Goal: Information Seeking & Learning: Learn about a topic

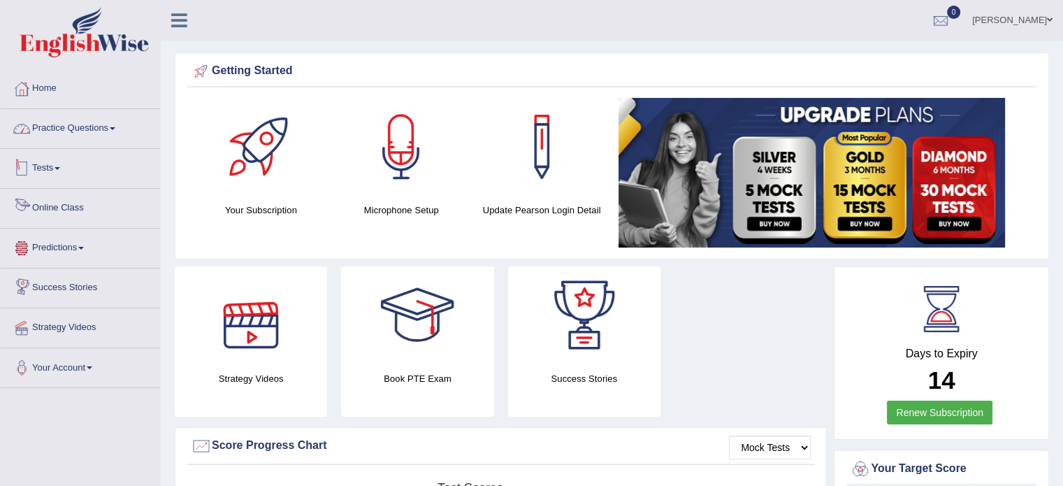
click at [62, 129] on link "Practice Questions" at bounding box center [80, 126] width 159 height 35
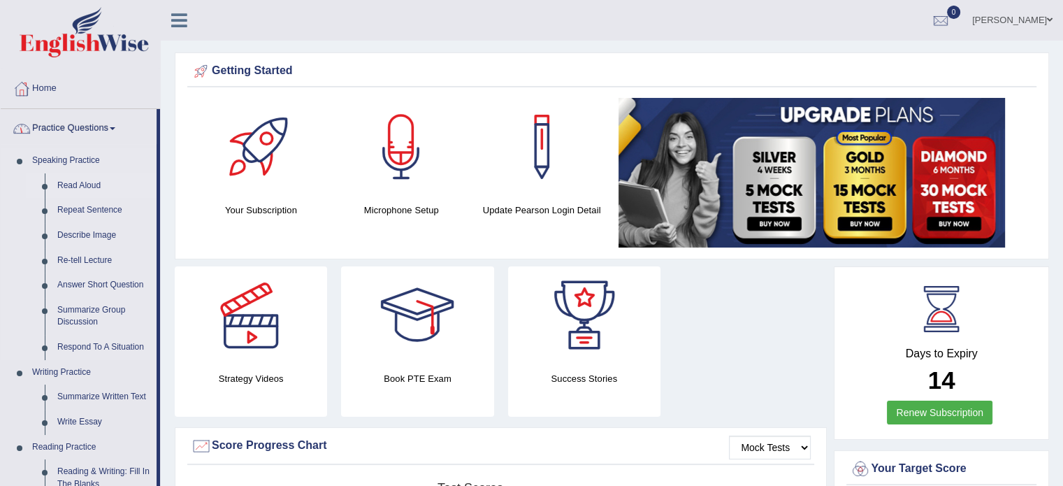
click at [79, 185] on link "Read Aloud" at bounding box center [104, 185] width 106 height 25
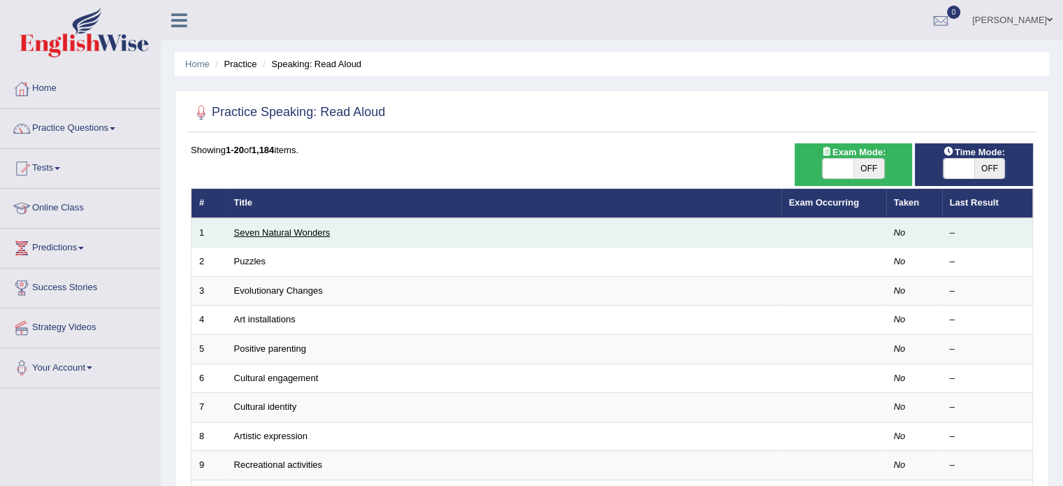
click at [324, 233] on link "Seven Natural Wonders" at bounding box center [282, 232] width 96 height 10
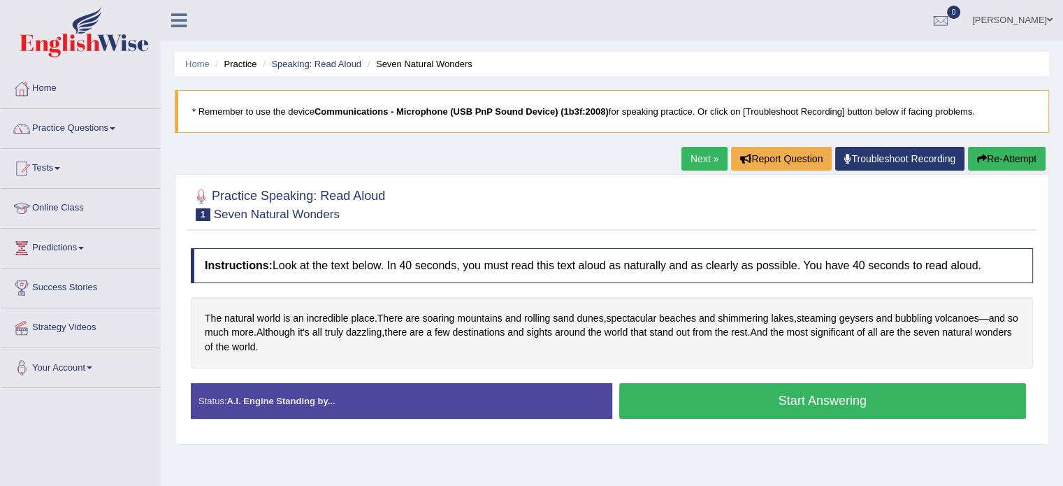
click at [710, 397] on button "Start Answering" at bounding box center [823, 401] width 408 height 36
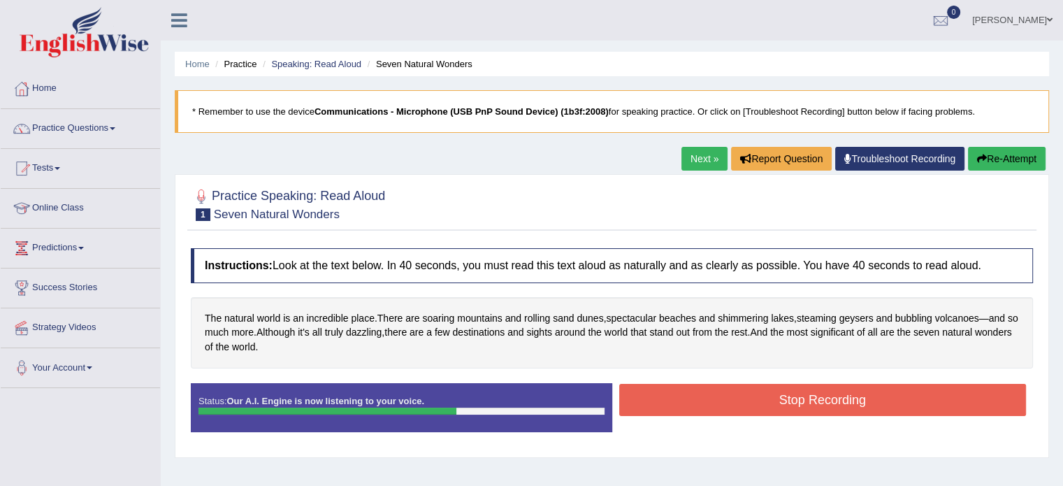
click at [793, 402] on button "Stop Recording" at bounding box center [823, 400] width 408 height 32
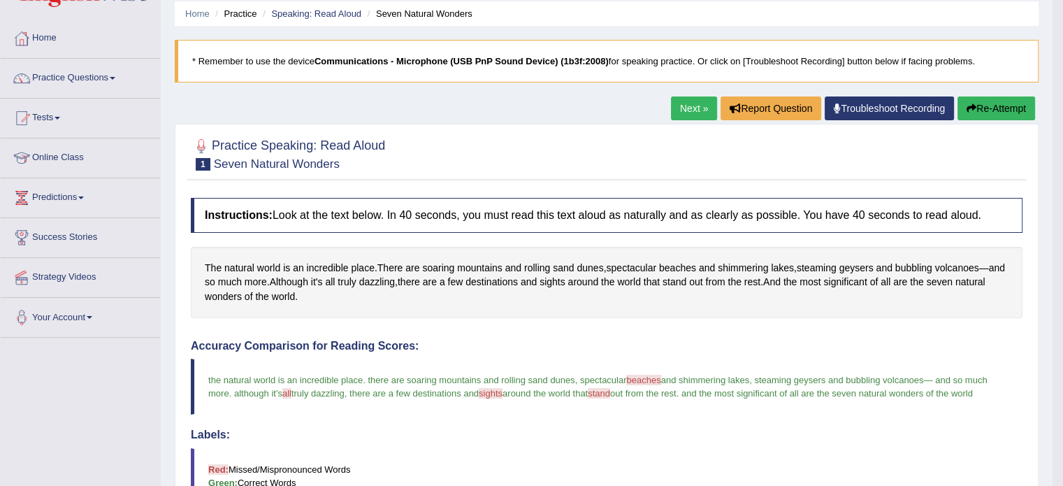
scroll to position [21, 0]
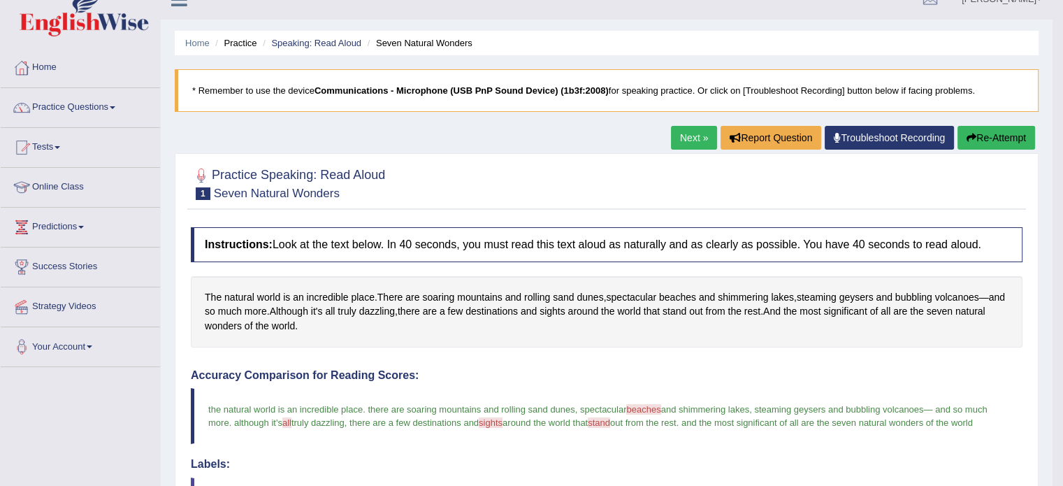
click at [694, 143] on link "Next »" at bounding box center [694, 138] width 46 height 24
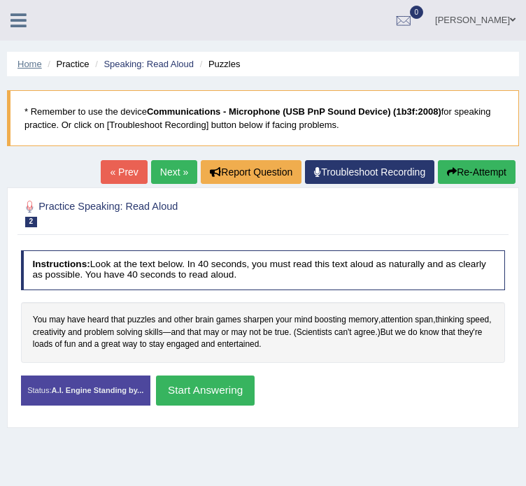
click at [26, 59] on link "Home" at bounding box center [29, 64] width 24 height 10
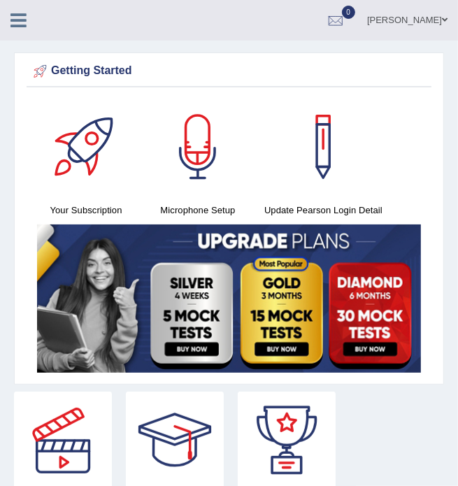
drag, startPoint x: 0, startPoint y: 101, endPoint x: -92, endPoint y: 94, distance: 91.8
click at [0, 94] on html "Toggle navigation Home Practice Questions Speaking Practice Read Aloud Repeat S…" at bounding box center [229, 243] width 458 height 486
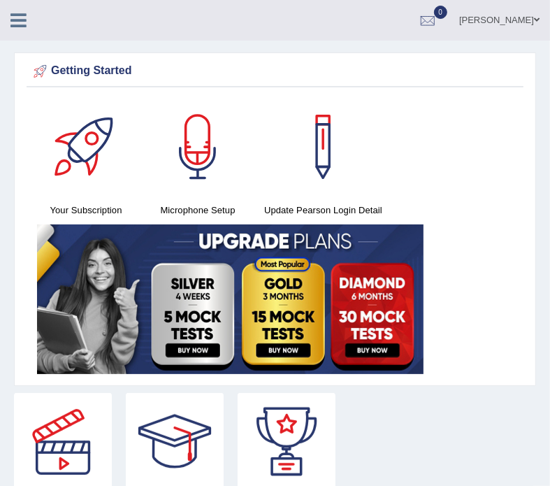
click at [25, 18] on icon at bounding box center [18, 20] width 16 height 18
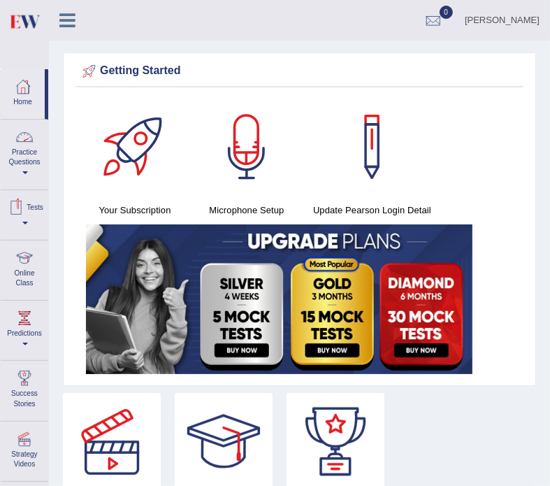
click at [27, 157] on link "Practice Questions" at bounding box center [25, 153] width 48 height 66
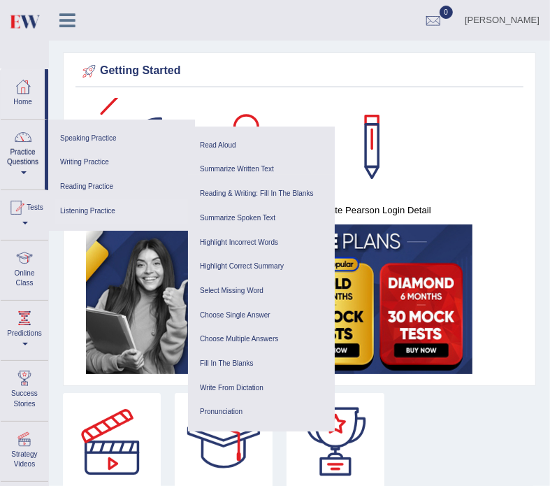
click at [108, 216] on link "Listening Practice" at bounding box center [121, 211] width 133 height 24
click at [248, 170] on link "Summarize Written Text" at bounding box center [261, 169] width 133 height 24
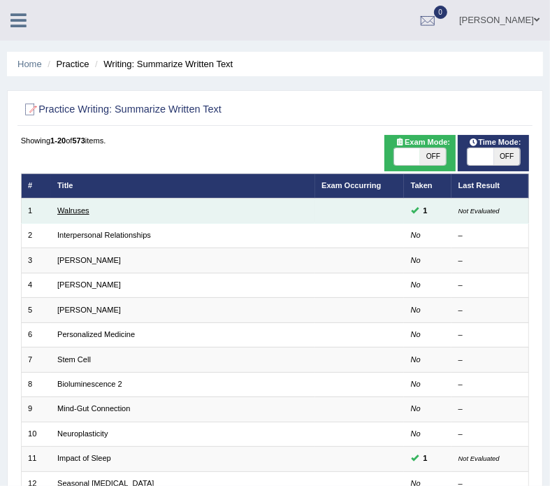
click at [74, 212] on link "Walruses" at bounding box center [73, 210] width 32 height 8
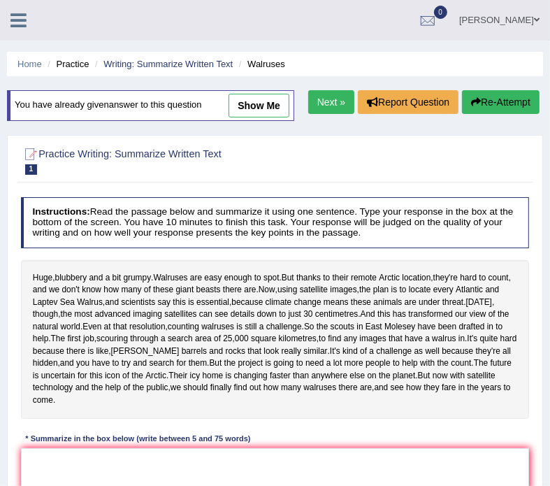
click at [254, 103] on link "show me" at bounding box center [259, 106] width 61 height 24
type textarea "Walruses are easy enough to spot, and thanks to their Artic location, they are …"
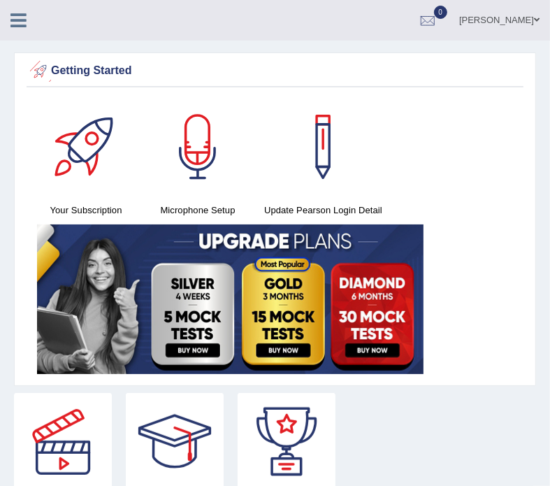
click at [22, 10] on link at bounding box center [18, 18] width 37 height 21
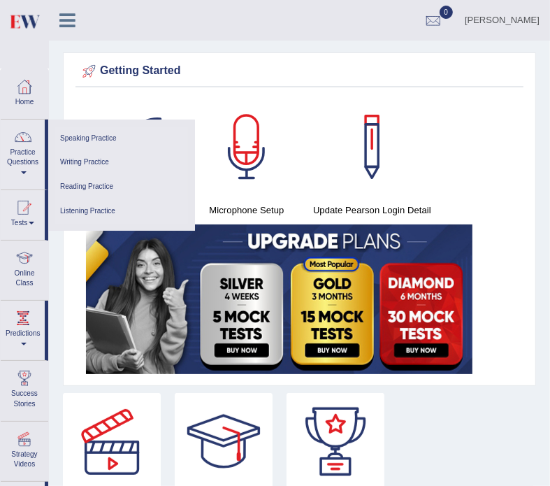
click at [86, 213] on link "Listening Practice" at bounding box center [121, 211] width 133 height 24
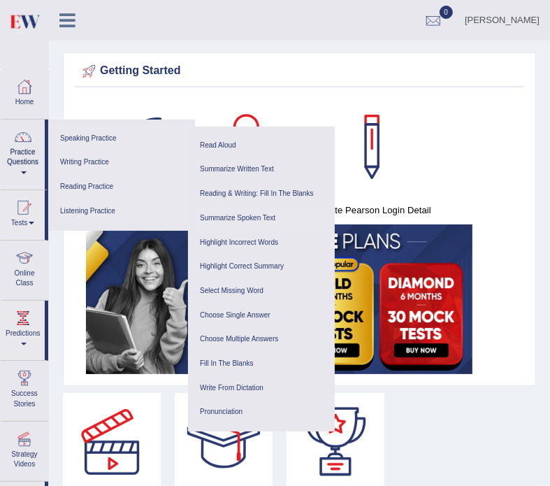
click at [252, 215] on link "Summarize Spoken Text" at bounding box center [261, 218] width 133 height 24
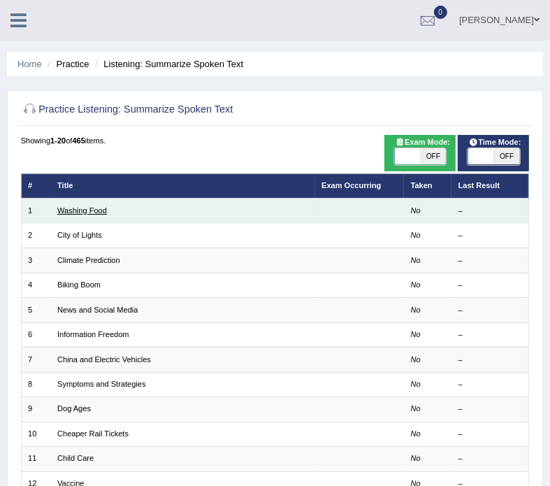
click at [87, 210] on link "Washing Food" at bounding box center [82, 210] width 50 height 8
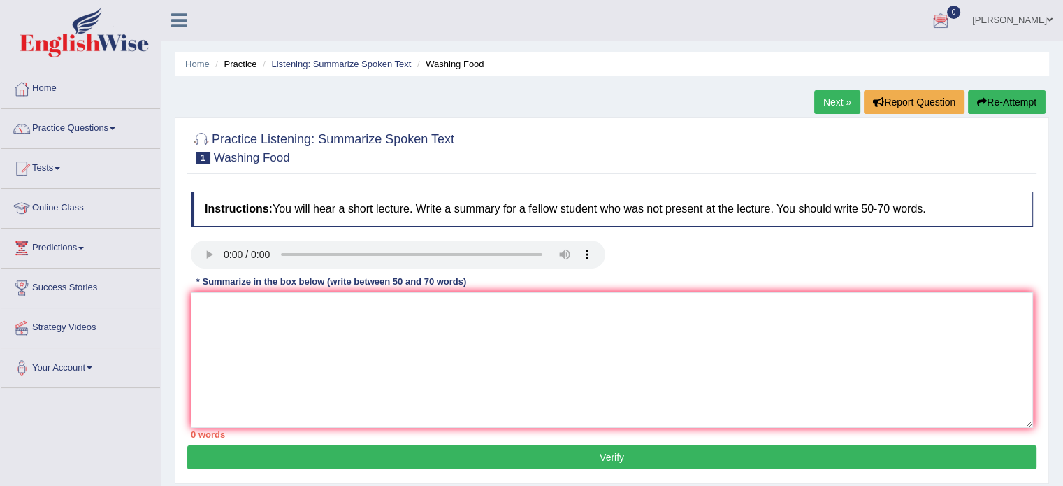
drag, startPoint x: 267, startPoint y: 282, endPoint x: 274, endPoint y: 292, distance: 11.5
click at [268, 284] on div "* Summarize in the box below (write between 50 and 70 words)" at bounding box center [331, 281] width 281 height 13
click at [264, 298] on textarea at bounding box center [612, 360] width 842 height 136
click at [264, 329] on textarea at bounding box center [612, 360] width 842 height 136
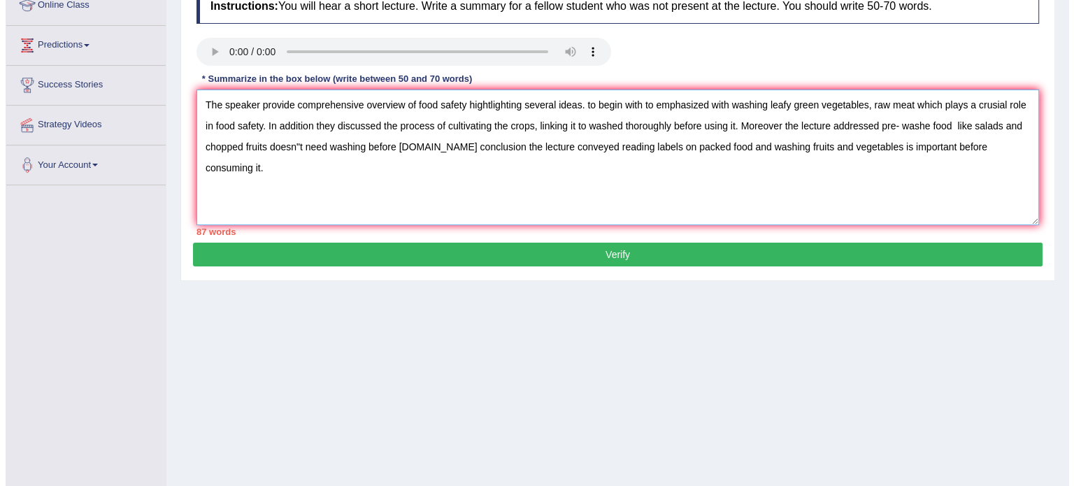
scroll to position [178, 0]
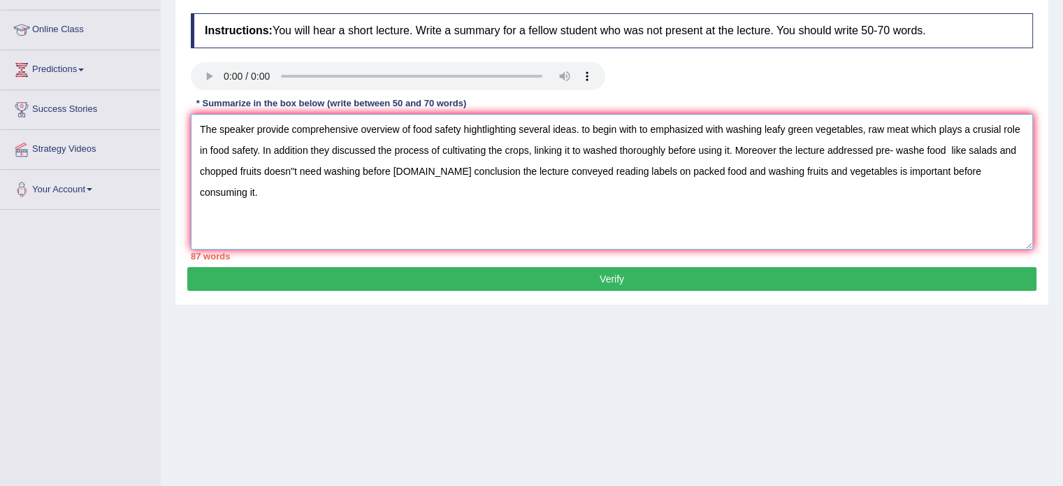
click at [584, 128] on textarea "The speaker provide comprehensive overview of food safety hightlighting several…" at bounding box center [612, 182] width 842 height 136
click at [649, 132] on textarea "The speaker provide comprehensive overview of food safety hightlighting several…" at bounding box center [612, 182] width 842 height 136
click at [728, 151] on textarea "The speaker provide comprehensive overview of food safety hightlighting several…" at bounding box center [612, 182] width 842 height 136
click at [694, 152] on textarea "The speaker provide comprehensive overview of food safety hightlighting several…" at bounding box center [612, 182] width 842 height 136
click at [721, 147] on textarea "The speaker provide comprehensive overview of food safety hightlighting several…" at bounding box center [612, 182] width 842 height 136
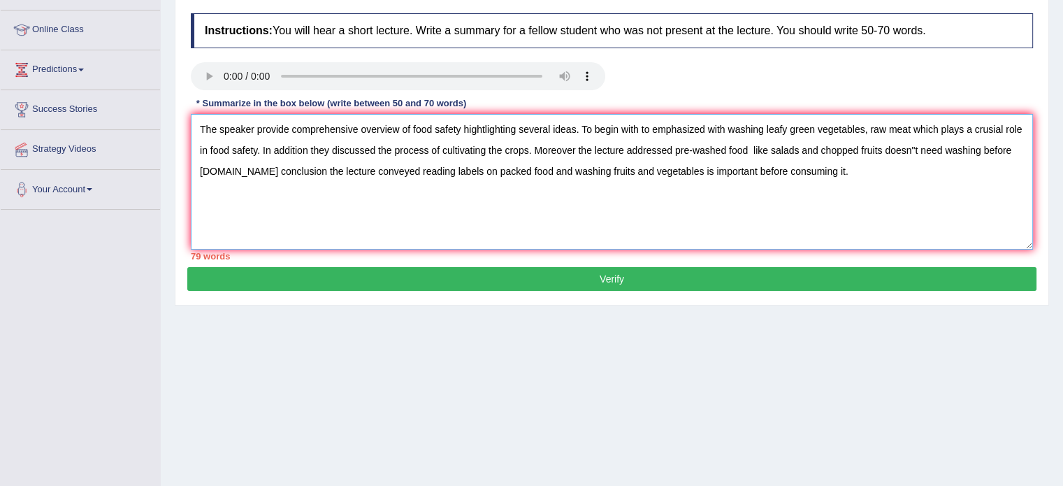
drag, startPoint x: 915, startPoint y: 149, endPoint x: 922, endPoint y: 148, distance: 7.0
click at [915, 148] on textarea "The speaker provide comprehensive overview of food safety hightlighting several…" at bounding box center [612, 182] width 842 height 136
click at [1014, 148] on textarea "The speaker provide comprehensive overview of food safety hightlighting several…" at bounding box center [612, 182] width 842 height 136
click at [677, 170] on textarea "The speaker provide comprehensive overview of food safety hightlighting several…" at bounding box center [612, 182] width 842 height 136
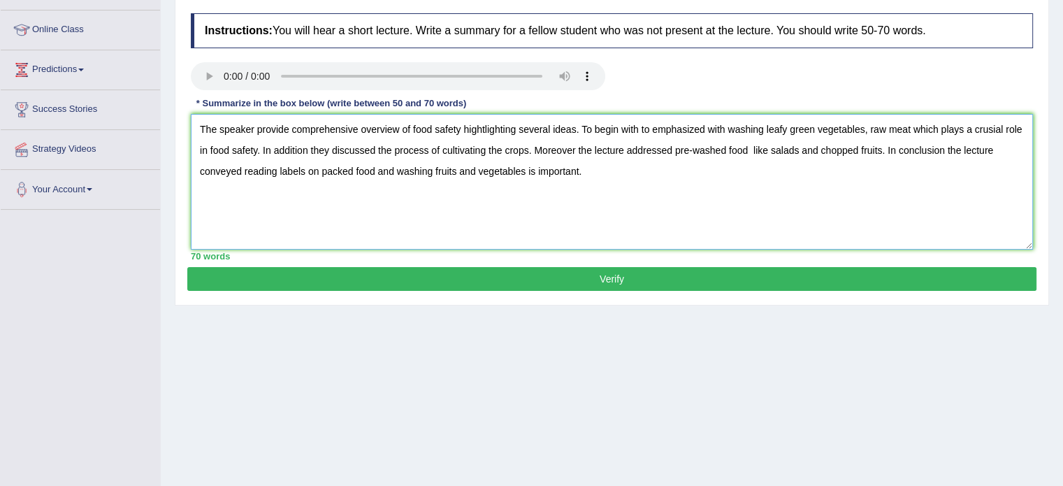
click at [947, 149] on textarea "The speaker provide comprehensive overview of food safety hightlighting several…" at bounding box center [612, 182] width 842 height 136
click at [947, 153] on textarea "The speaker provide comprehensive overview of food safety hightlighting several…" at bounding box center [612, 182] width 842 height 136
click at [944, 150] on textarea "The speaker provide comprehensive overview of food safety hightlighting several…" at bounding box center [612, 182] width 842 height 136
click at [306, 148] on textarea "The speaker provide comprehensive overview of food safety hightlighting several…" at bounding box center [612, 182] width 842 height 136
type textarea "The speaker provide comprehensive overview of food safety hightlighting several…"
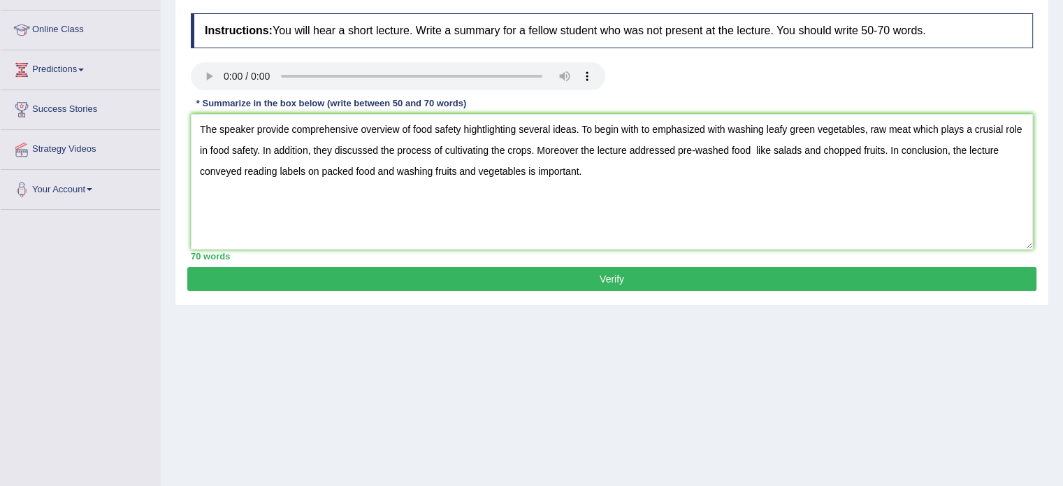
click at [596, 283] on button "Verify" at bounding box center [611, 279] width 849 height 24
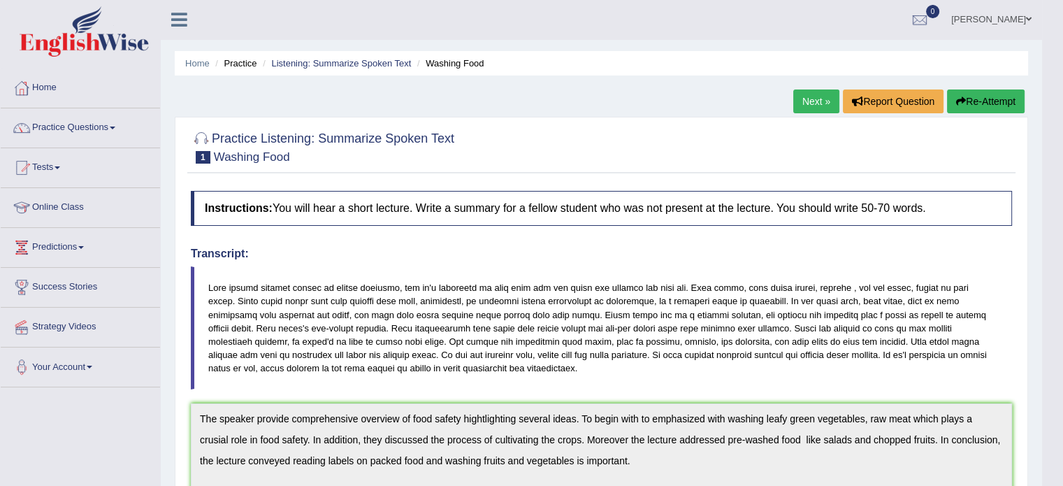
scroll to position [0, 0]
